Goal: Use online tool/utility: Utilize a website feature to perform a specific function

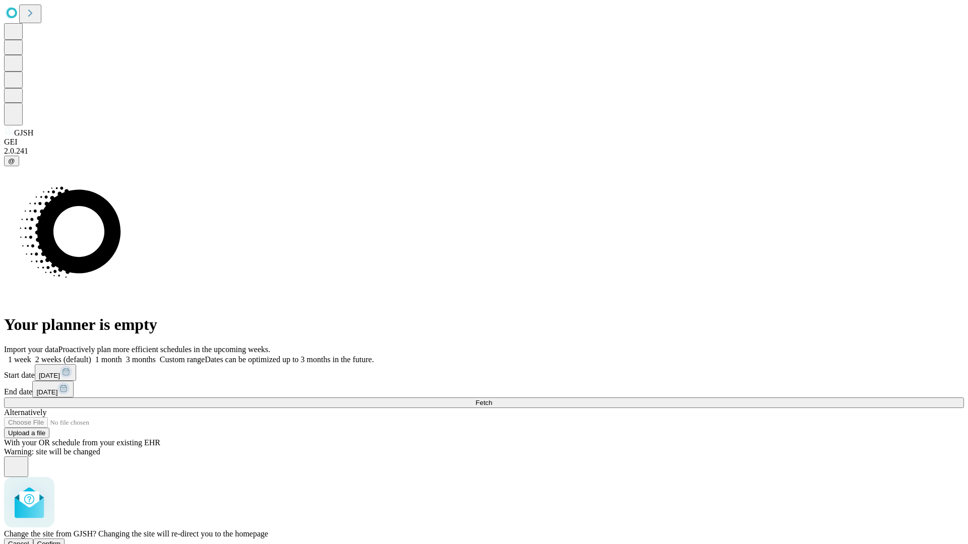
click at [61, 540] on span "Confirm" at bounding box center [49, 544] width 24 height 8
click at [31, 355] on label "1 week" at bounding box center [17, 359] width 27 height 9
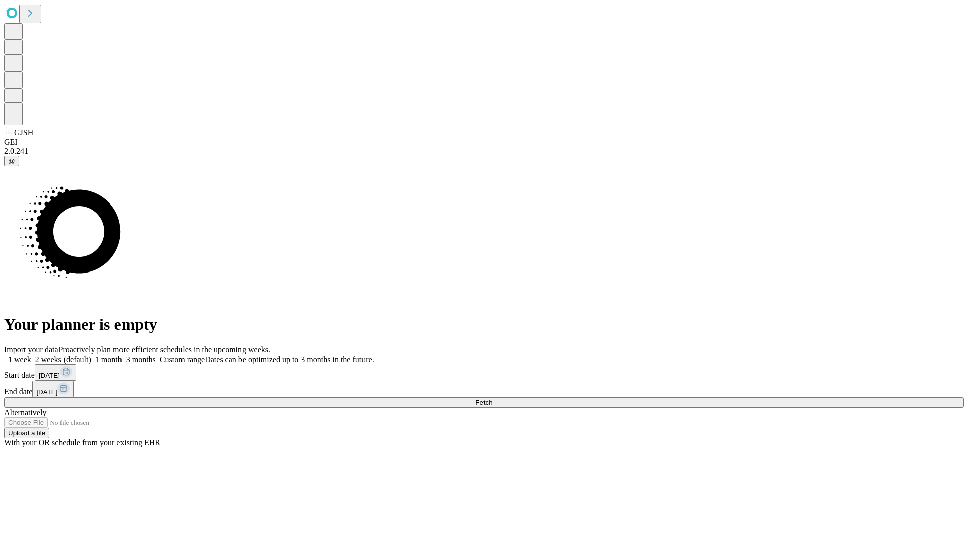
click at [492, 399] on span "Fetch" at bounding box center [483, 403] width 17 height 8
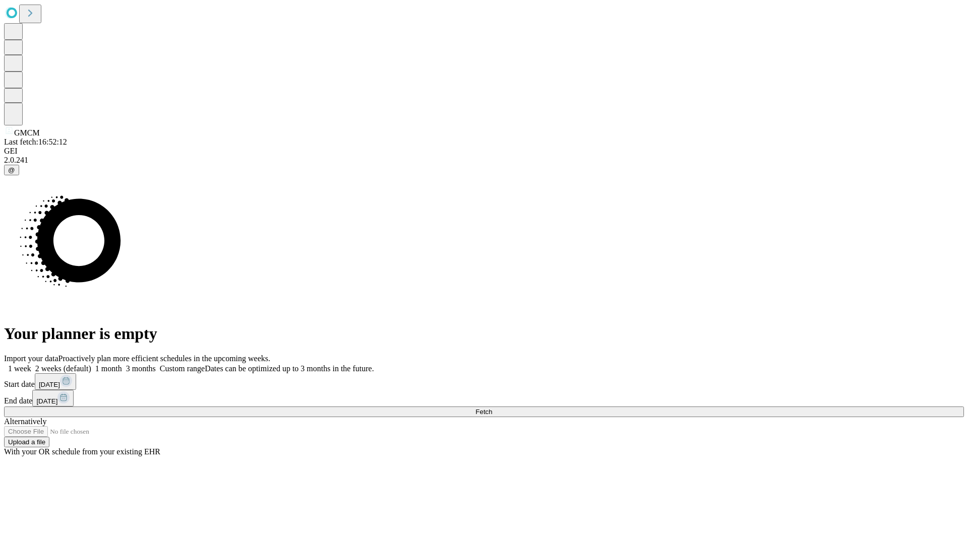
click at [492, 408] on span "Fetch" at bounding box center [483, 412] width 17 height 8
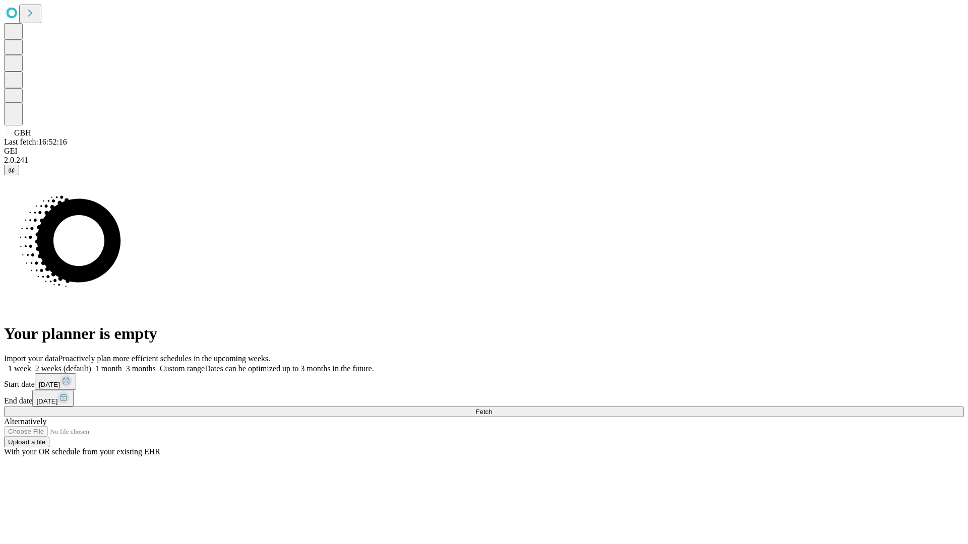
click at [31, 364] on label "1 week" at bounding box center [17, 368] width 27 height 9
click at [492, 408] on span "Fetch" at bounding box center [483, 412] width 17 height 8
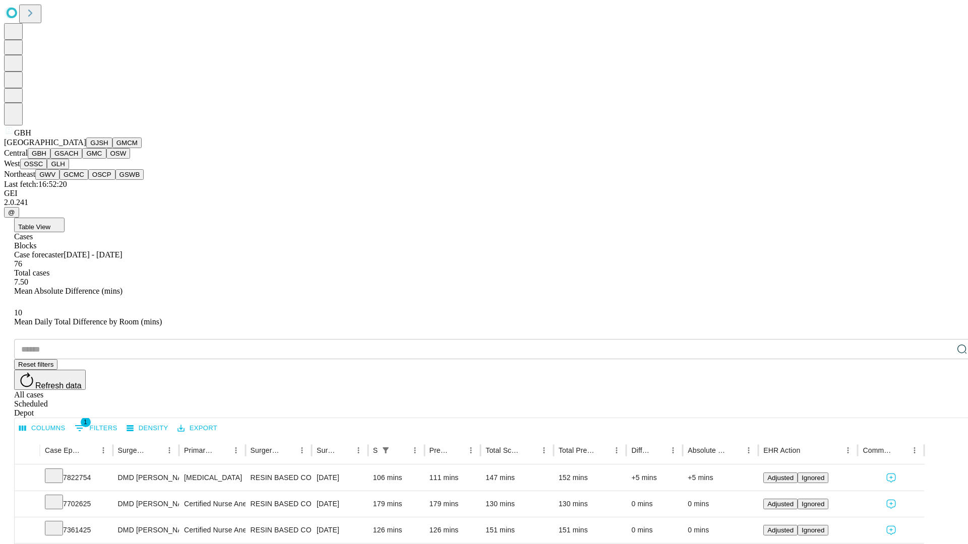
click at [78, 159] on button "GSACH" at bounding box center [66, 153] width 32 height 11
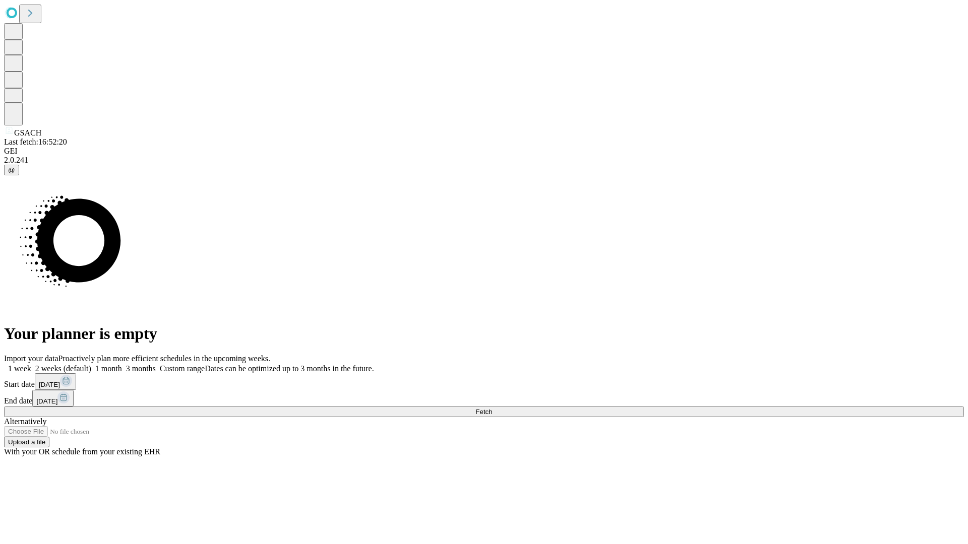
click at [31, 364] on label "1 week" at bounding box center [17, 368] width 27 height 9
click at [492, 408] on span "Fetch" at bounding box center [483, 412] width 17 height 8
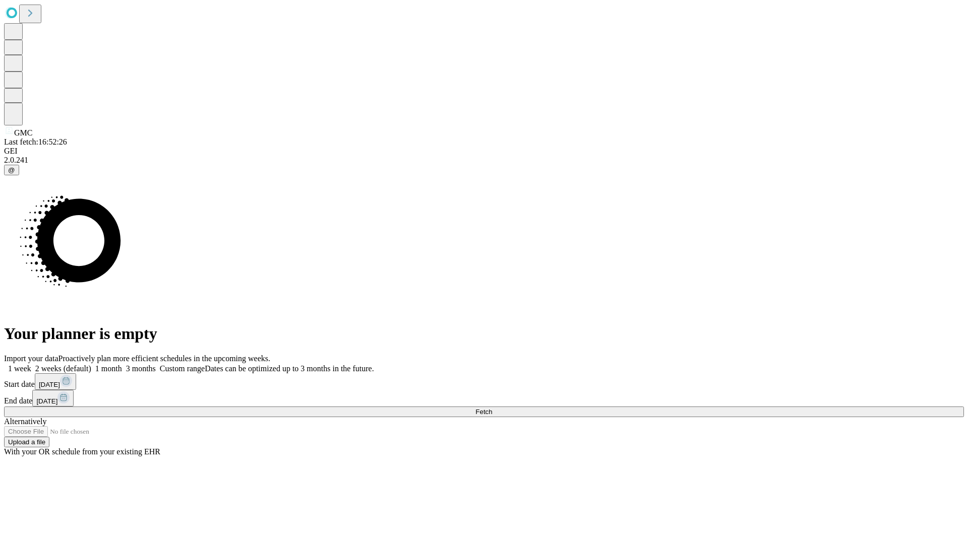
click at [31, 364] on label "1 week" at bounding box center [17, 368] width 27 height 9
click at [492, 408] on span "Fetch" at bounding box center [483, 412] width 17 height 8
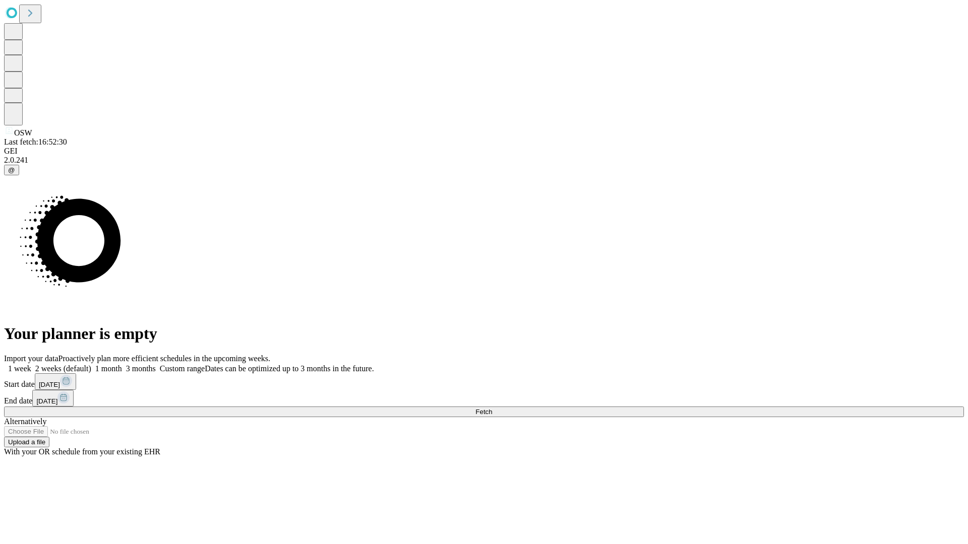
click at [31, 364] on label "1 week" at bounding box center [17, 368] width 27 height 9
click at [492, 408] on span "Fetch" at bounding box center [483, 412] width 17 height 8
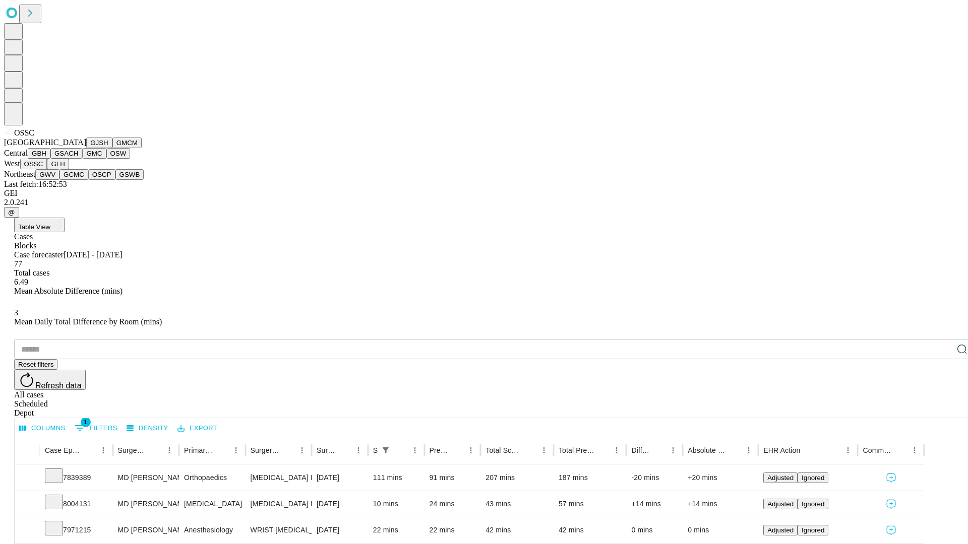
click at [69, 169] on button "GLH" at bounding box center [58, 164] width 22 height 11
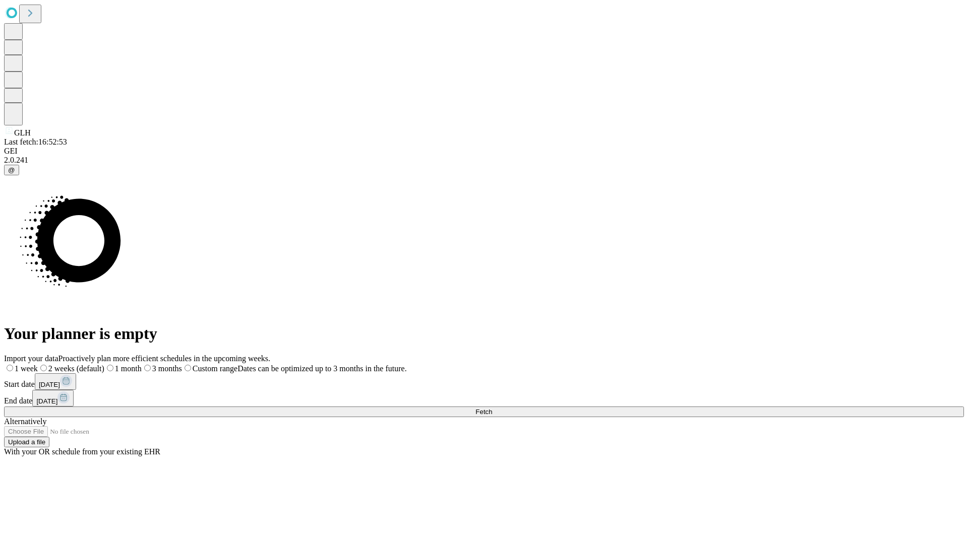
click at [38, 364] on label "1 week" at bounding box center [21, 368] width 34 height 9
click at [492, 408] on span "Fetch" at bounding box center [483, 412] width 17 height 8
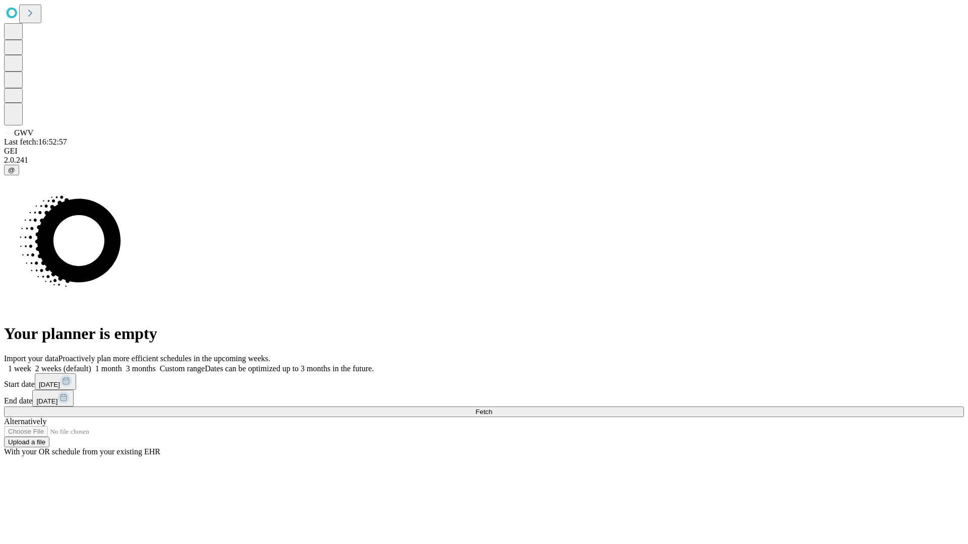
click at [31, 364] on label "1 week" at bounding box center [17, 368] width 27 height 9
click at [492, 408] on span "Fetch" at bounding box center [483, 412] width 17 height 8
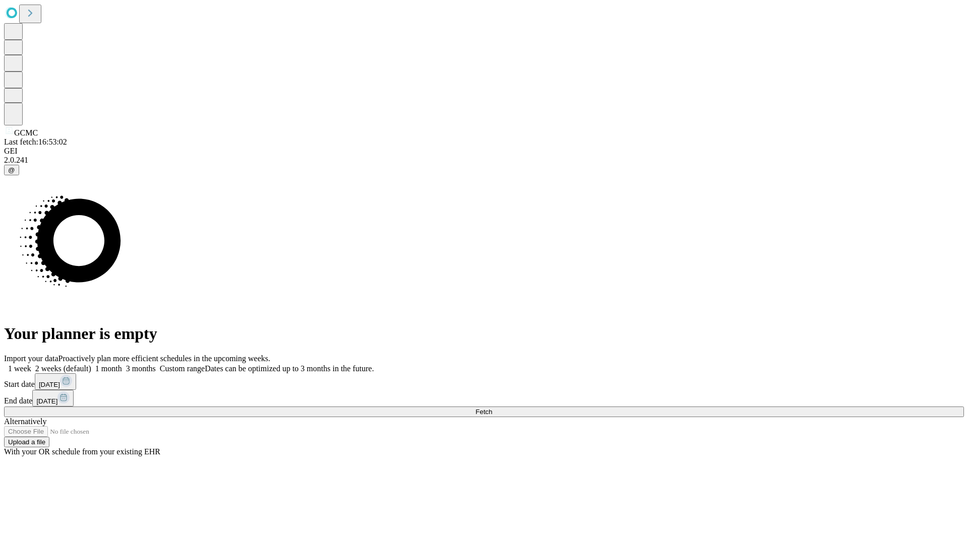
click at [31, 364] on label "1 week" at bounding box center [17, 368] width 27 height 9
click at [492, 408] on span "Fetch" at bounding box center [483, 412] width 17 height 8
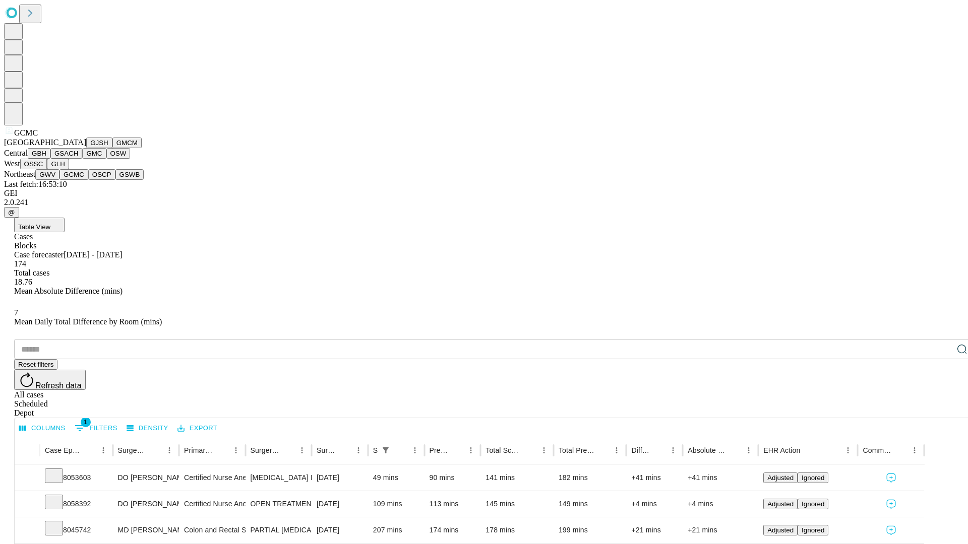
click at [88, 180] on button "OSCP" at bounding box center [101, 174] width 27 height 11
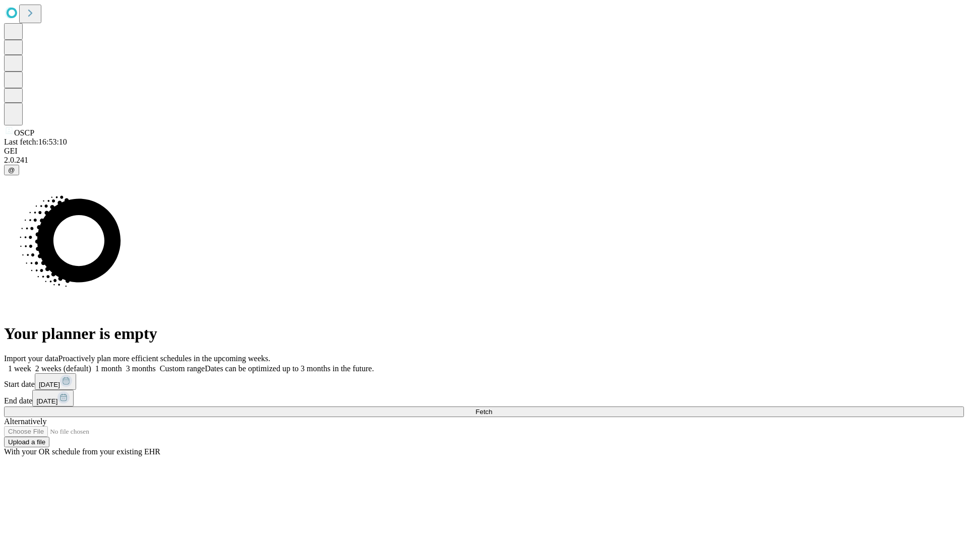
click at [31, 364] on label "1 week" at bounding box center [17, 368] width 27 height 9
click at [492, 408] on span "Fetch" at bounding box center [483, 412] width 17 height 8
